Goal: Subscribe to service/newsletter

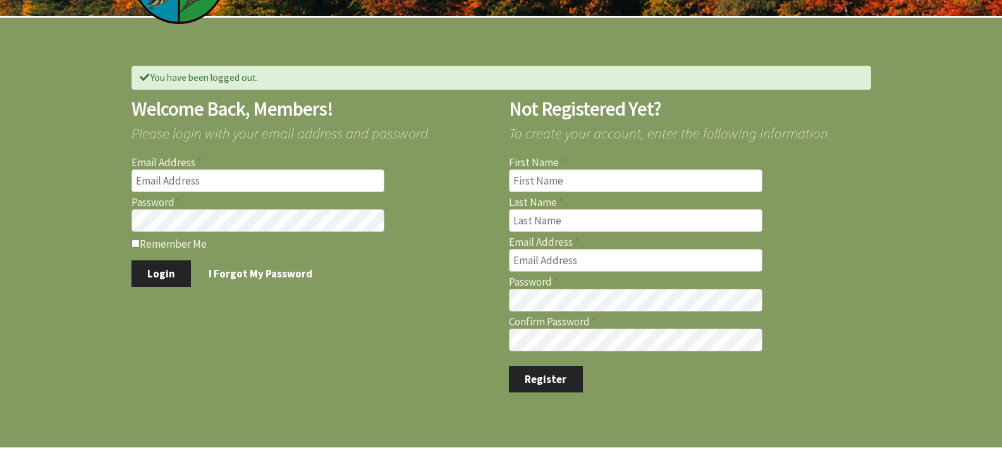
scroll to position [63, 0]
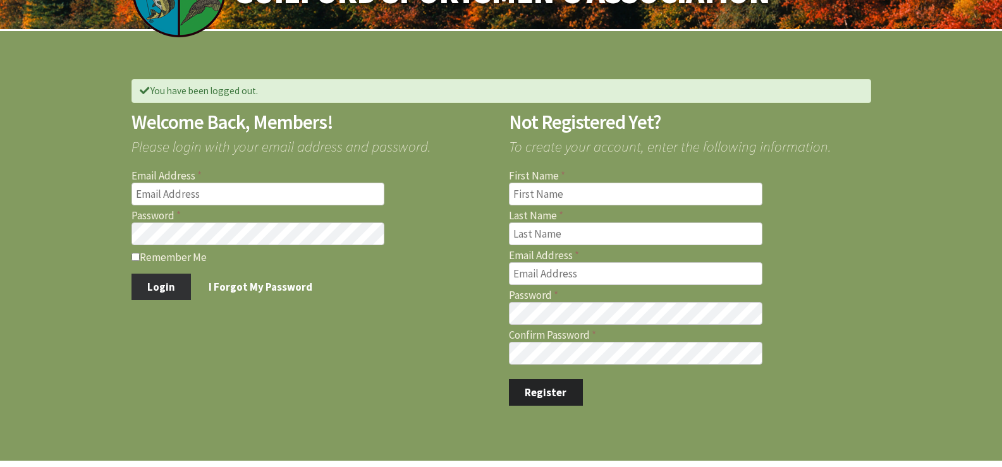
type input "jfdambra@comcast.net"
type input "[EMAIL_ADDRESS][DOMAIN_NAME]"
click at [155, 288] on button "Login" at bounding box center [161, 287] width 60 height 27
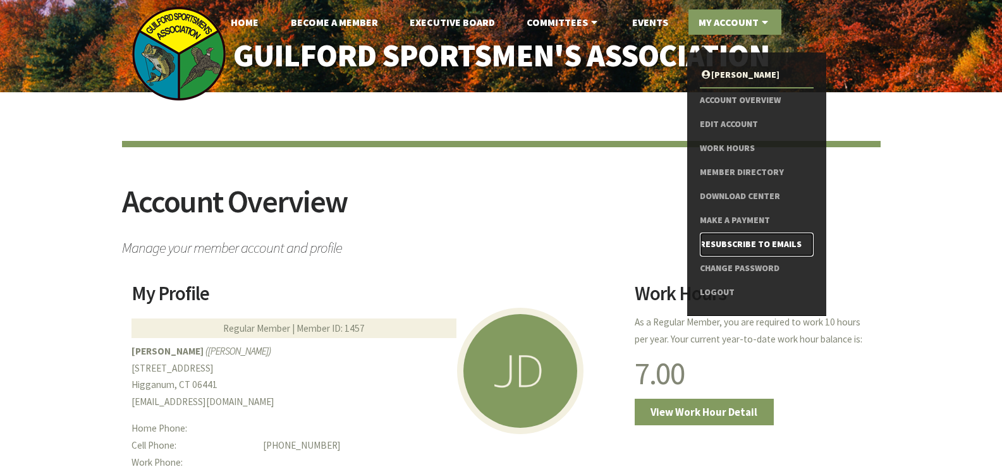
click at [762, 241] on link "Resubscribe to Emails" at bounding box center [756, 245] width 113 height 24
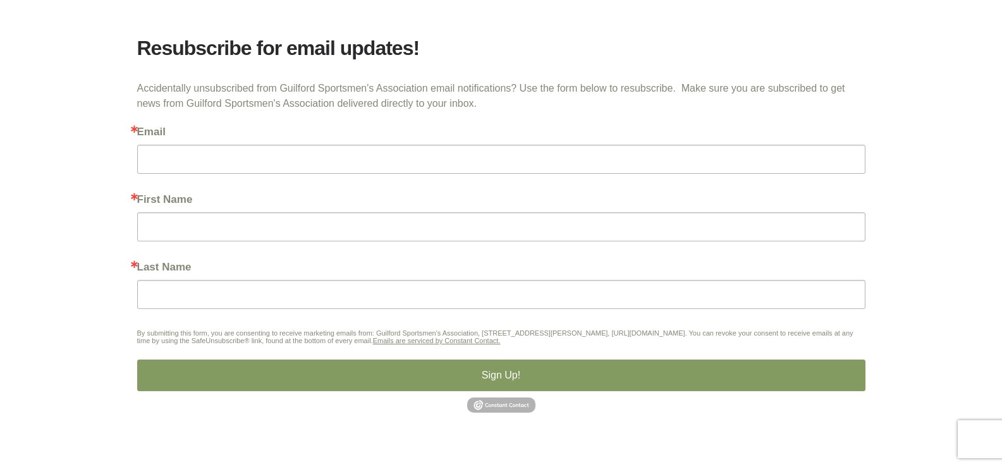
scroll to position [253, 0]
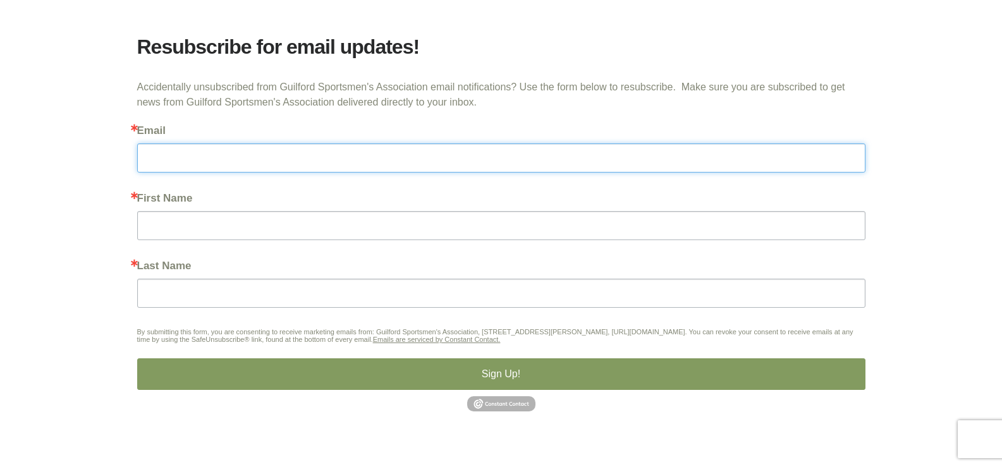
click at [239, 161] on input "Email" at bounding box center [501, 157] width 728 height 29
type input "[EMAIL_ADDRESS][DOMAIN_NAME]"
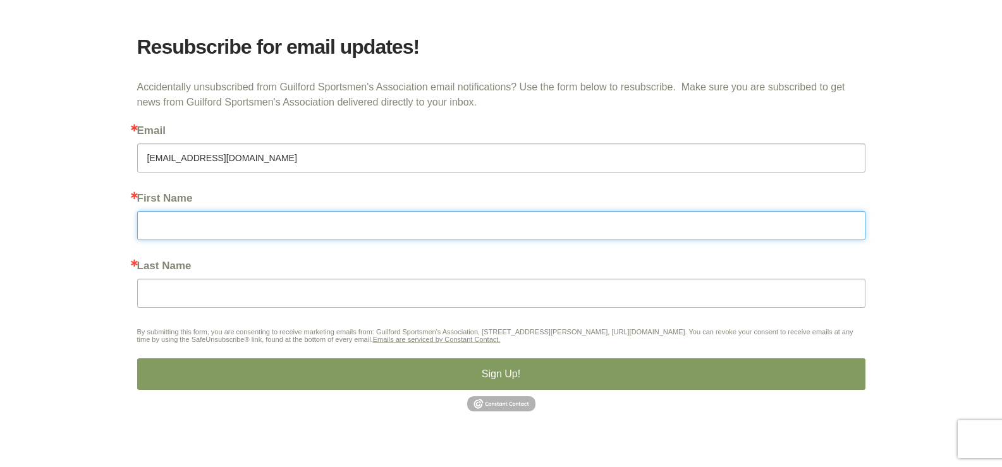
click at [172, 228] on input "First Name" at bounding box center [501, 225] width 728 height 29
type input "John"
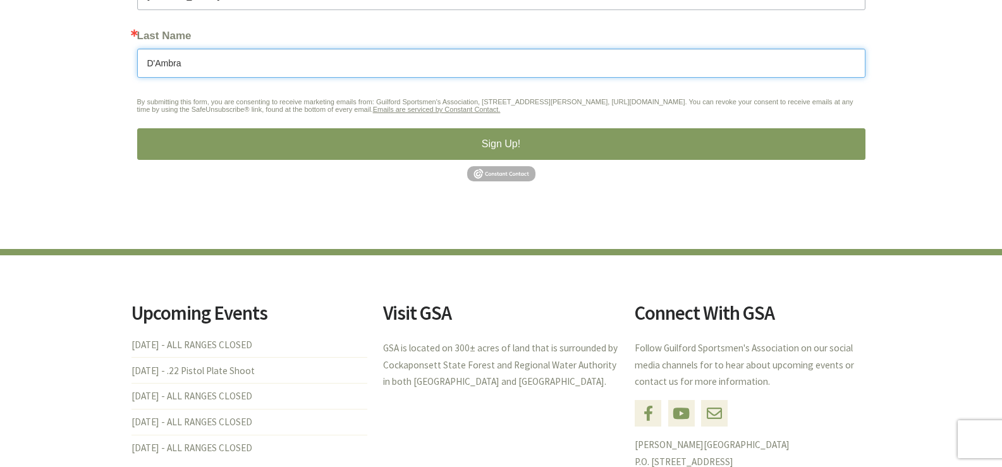
scroll to position [506, 0]
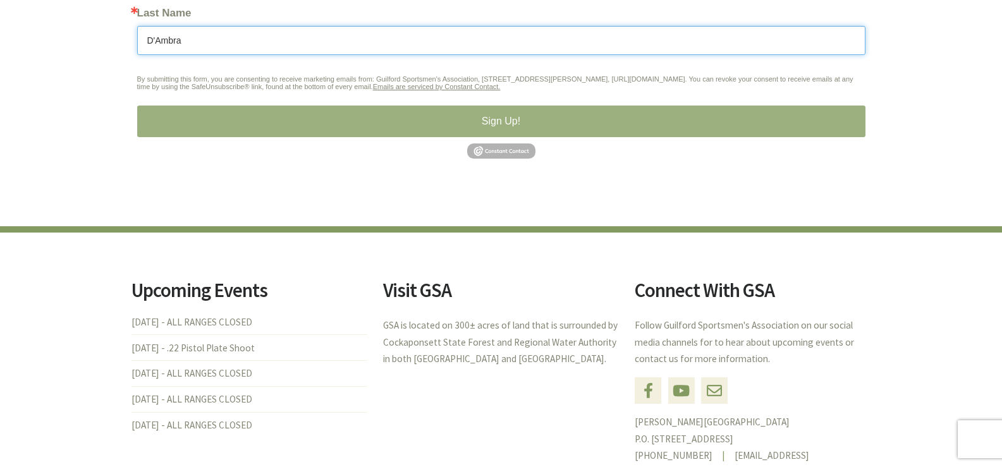
type input "D'Ambra"
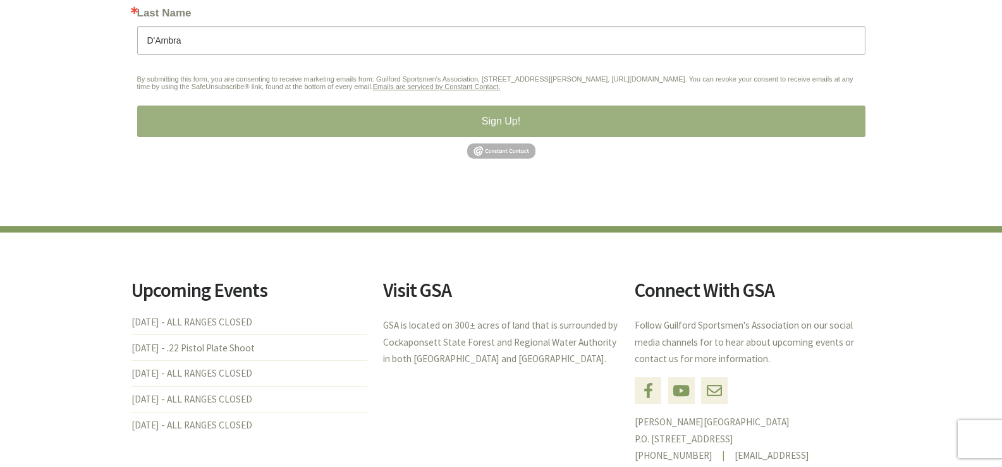
click at [518, 121] on button "Sign Up!" at bounding box center [501, 122] width 728 height 32
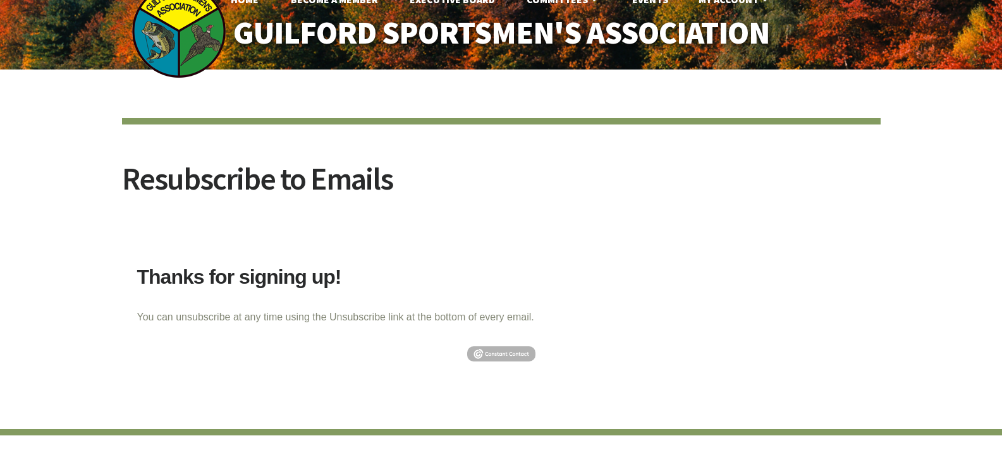
scroll to position [0, 0]
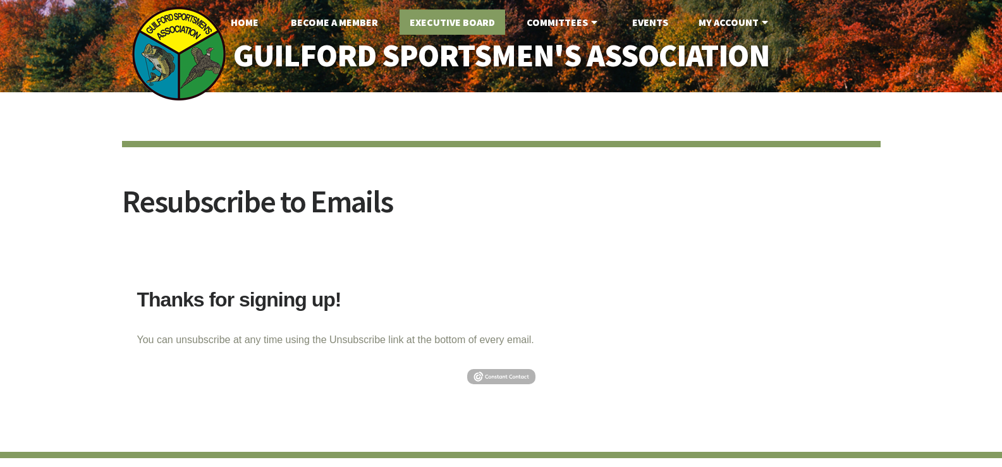
click at [463, 28] on link "Executive Board" at bounding box center [452, 21] width 106 height 25
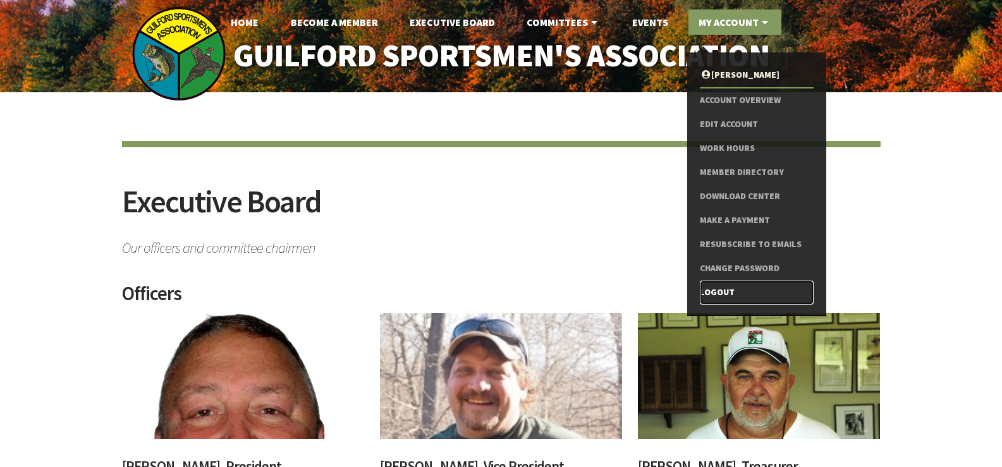
click at [718, 292] on link "Logout" at bounding box center [756, 293] width 113 height 24
